Goal: Find specific page/section: Find specific page/section

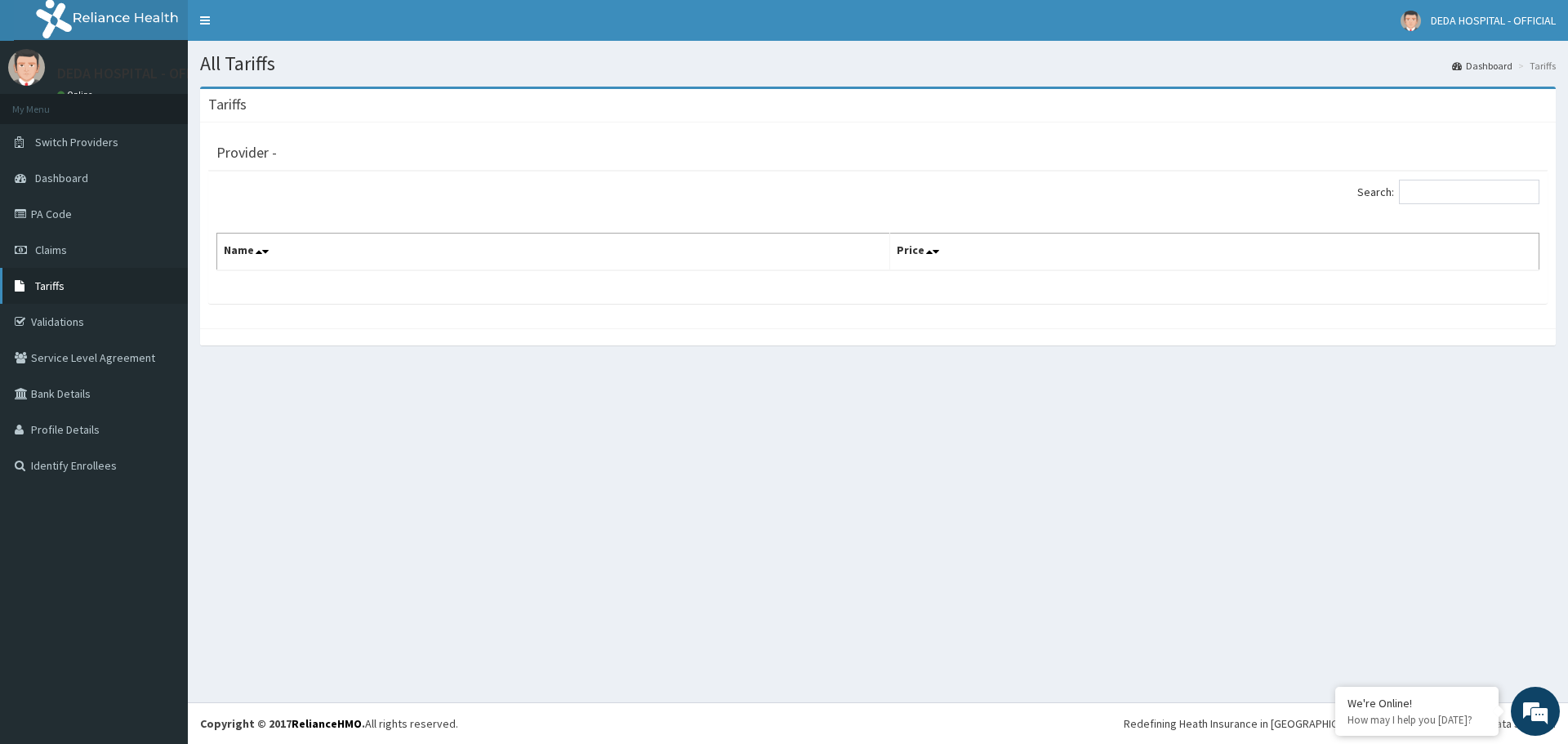
click at [52, 293] on link "Tariffs" at bounding box center [93, 286] width 188 height 36
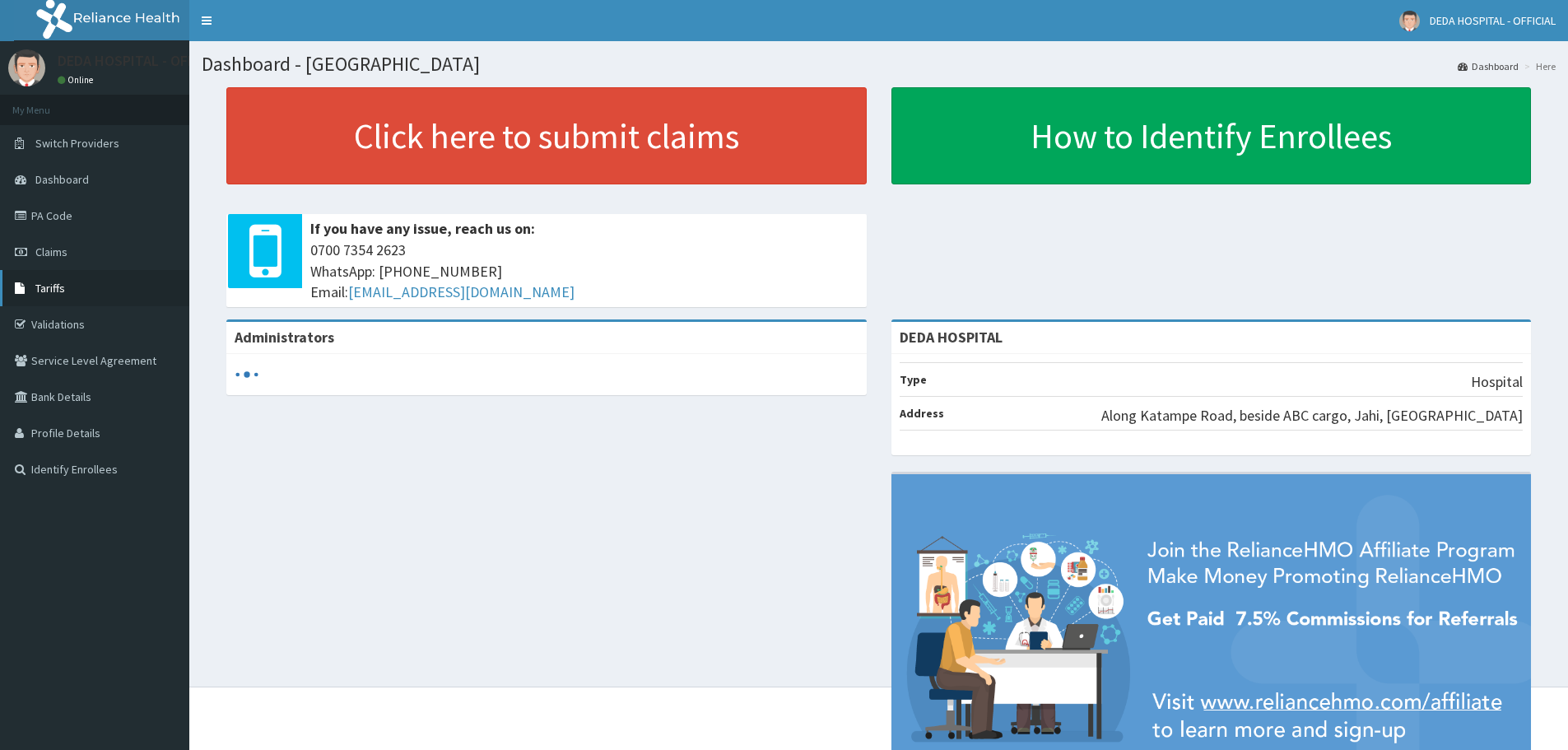
click at [57, 288] on span "Tariffs" at bounding box center [50, 288] width 30 height 15
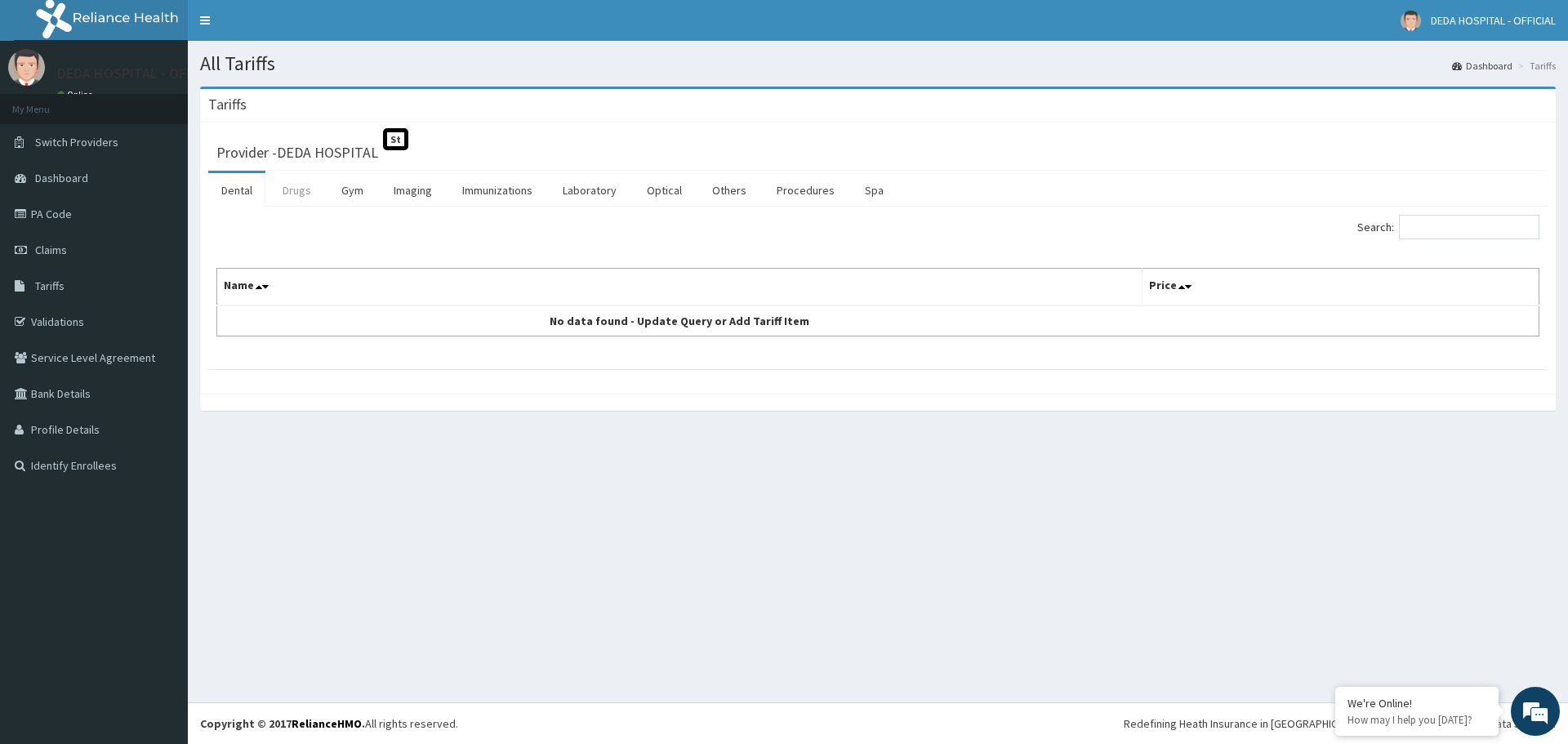
click at [304, 196] on link "Drugs" at bounding box center [297, 189] width 55 height 34
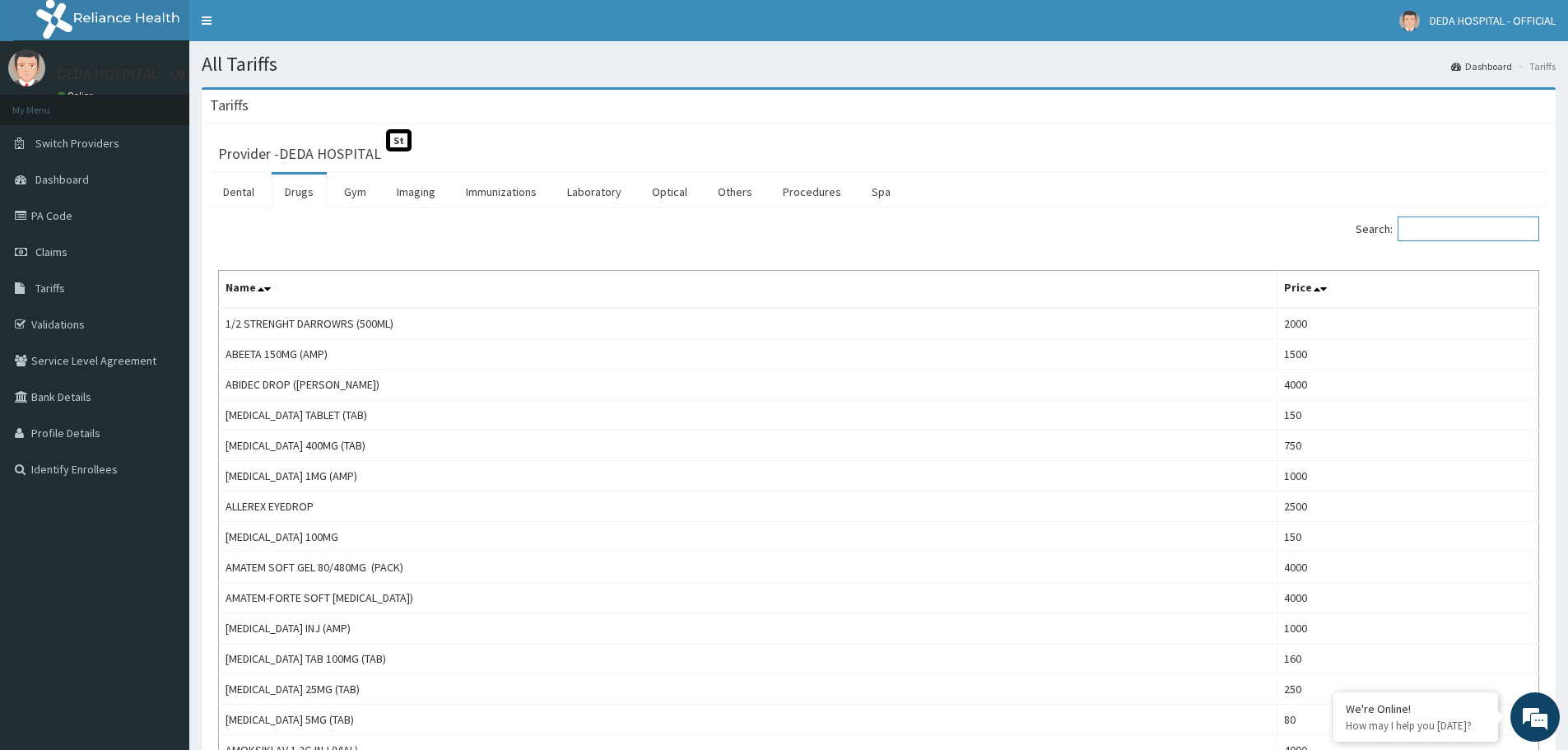
click at [1432, 234] on input "Search:" at bounding box center [1468, 229] width 142 height 25
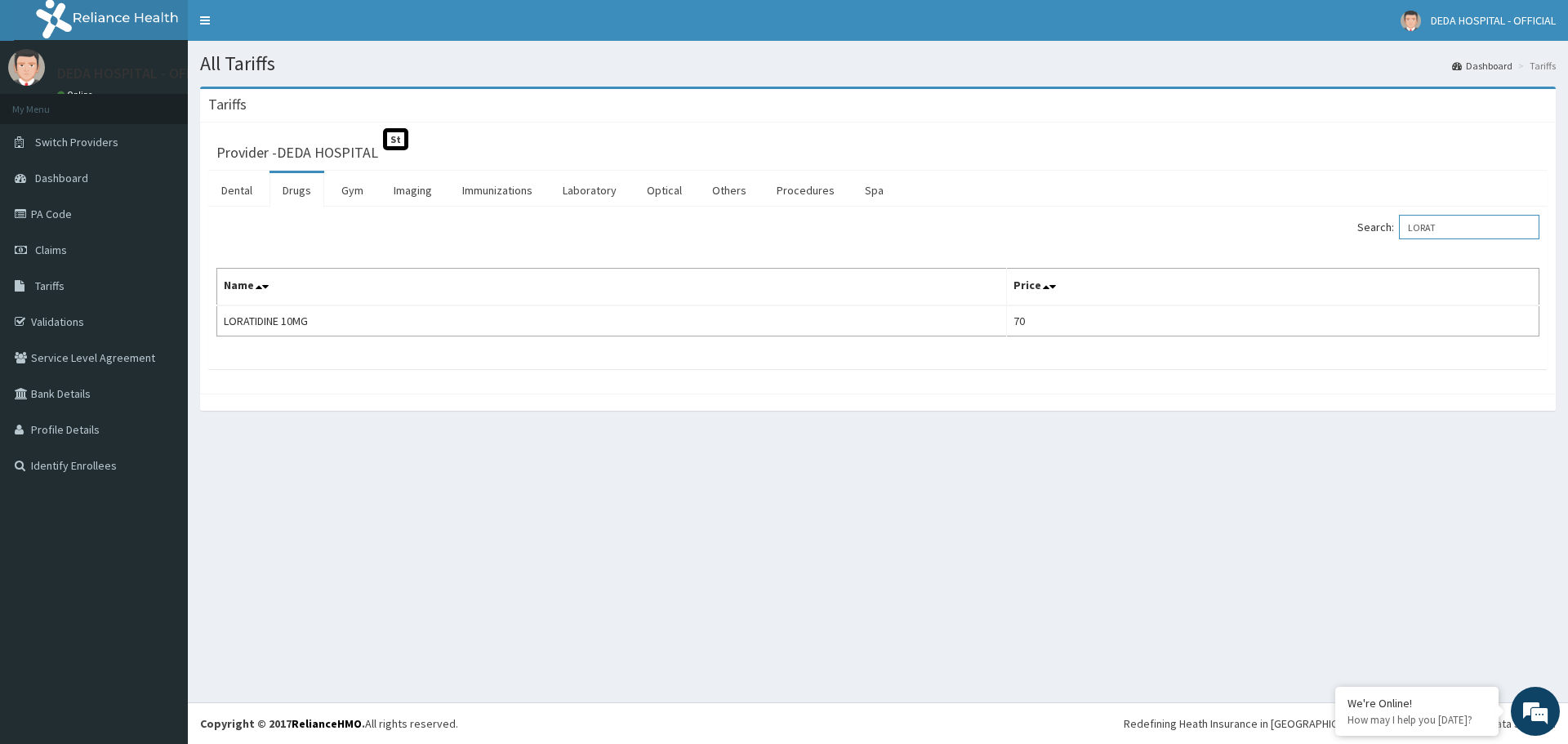
click at [1456, 224] on input "LORAT" at bounding box center [1468, 227] width 141 height 24
type input "L"
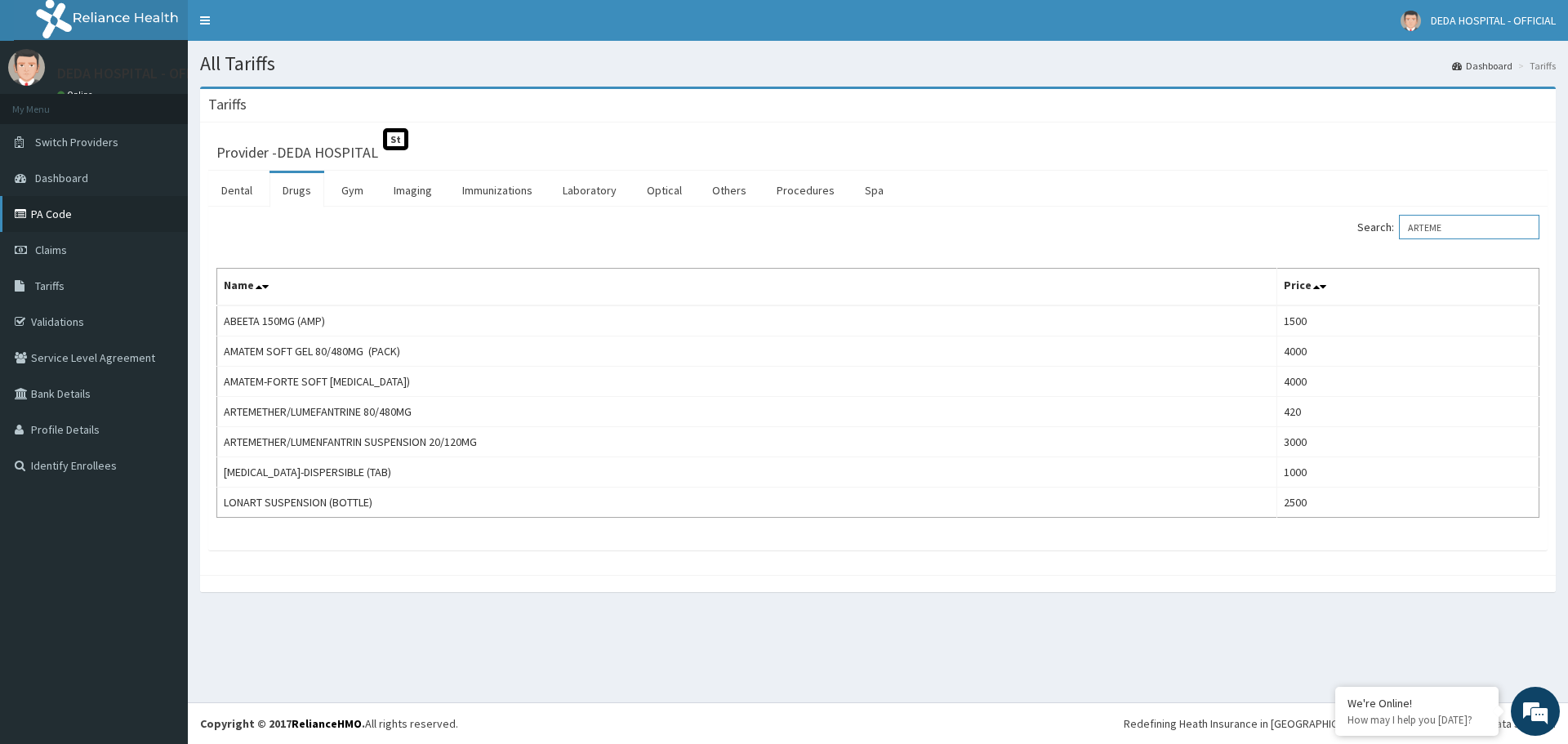
type input "ARTEME"
click at [61, 222] on link "PA Code" at bounding box center [93, 213] width 188 height 36
